Goal: Task Accomplishment & Management: Use online tool/utility

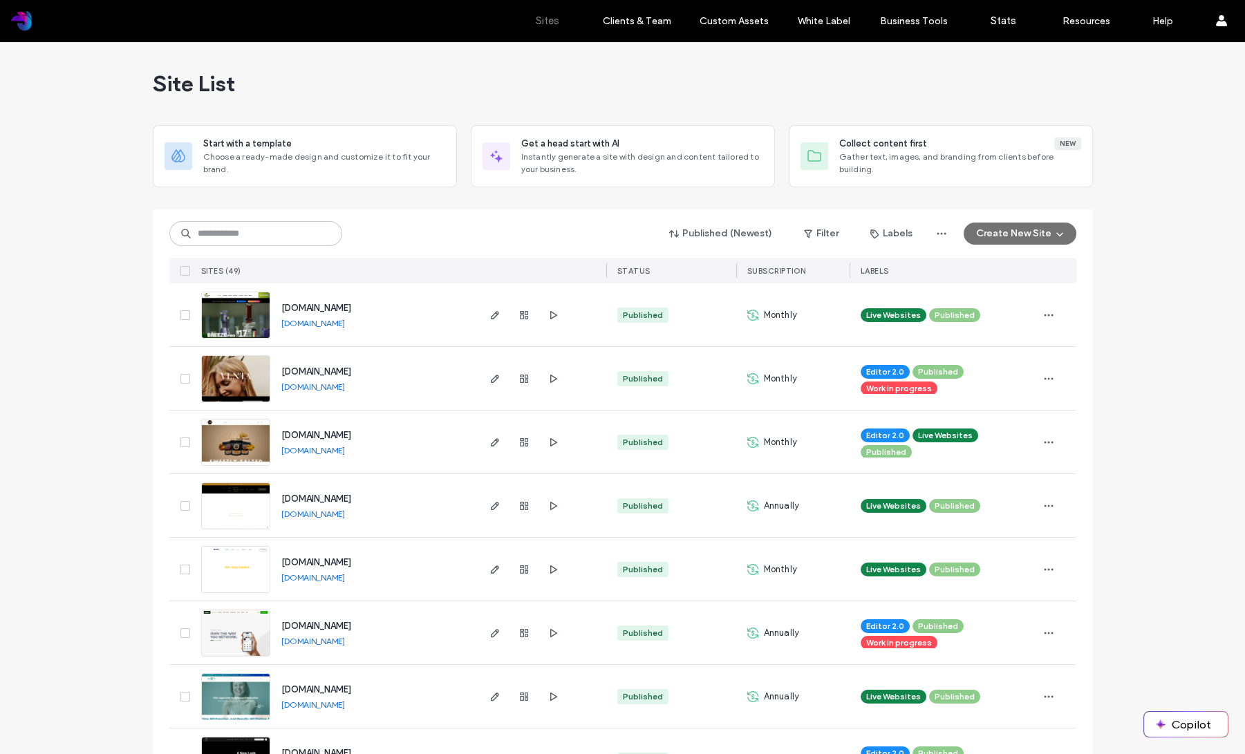
click at [1052, 234] on span "button" at bounding box center [1059, 233] width 14 height 21
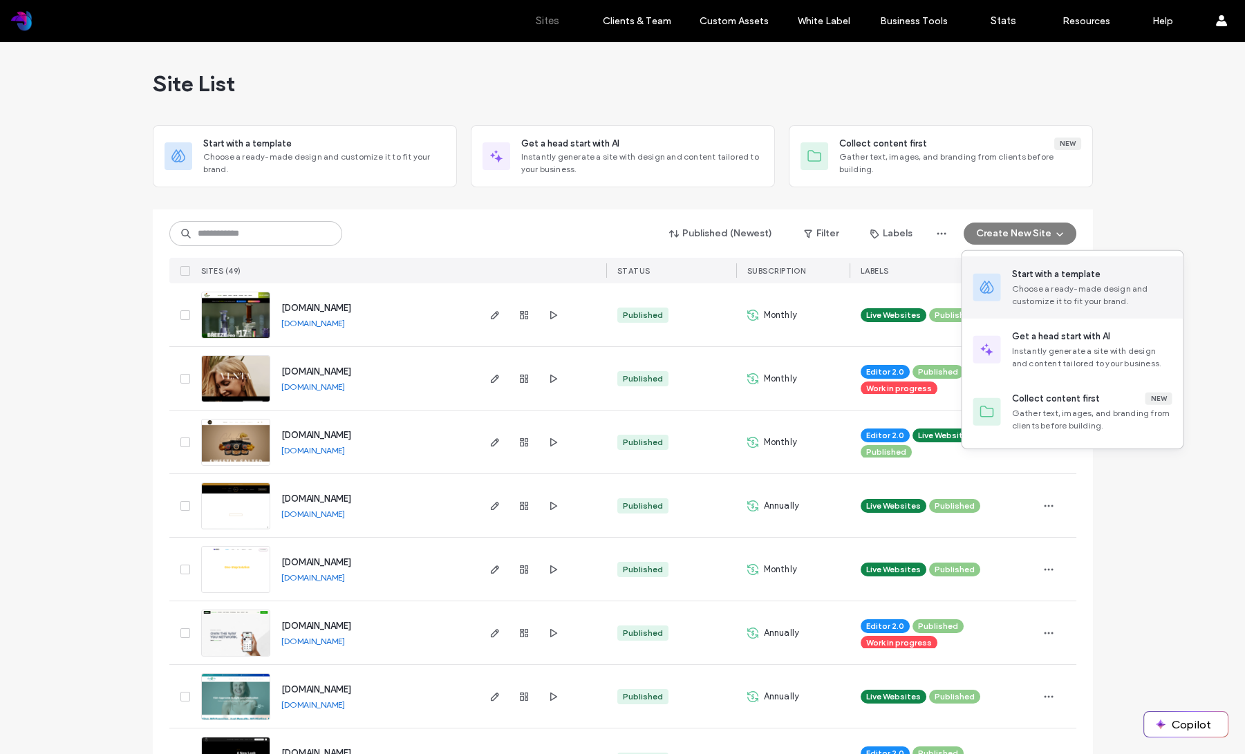
click at [1034, 292] on div "Choose a ready-made design and customize it to fit your brand." at bounding box center [1092, 295] width 160 height 25
